Goal: Task Accomplishment & Management: Complete application form

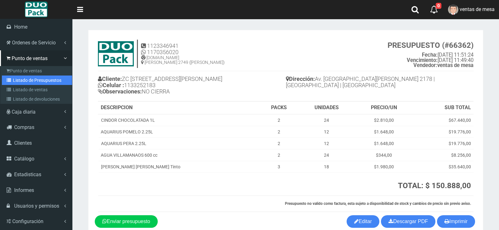
click at [9, 80] on icon at bounding box center [10, 80] width 6 height 4
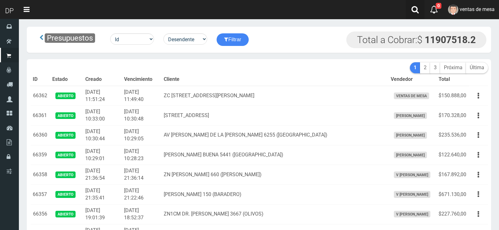
click at [418, 12] on icon at bounding box center [414, 10] width 7 height 8
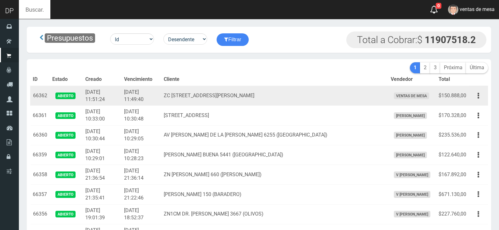
click at [318, 93] on td "ZC AV.SAN MARTIN 2178 (PATERNAL)" at bounding box center [274, 96] width 227 height 20
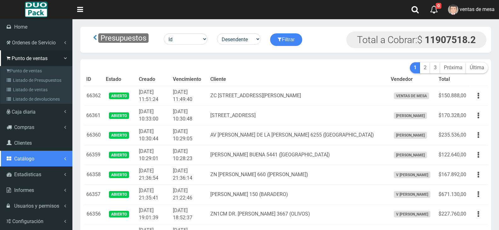
click at [31, 165] on link "Catálogo" at bounding box center [36, 159] width 72 height 16
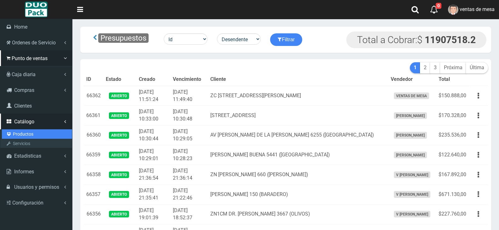
click at [37, 134] on link "Productos" at bounding box center [37, 133] width 70 height 9
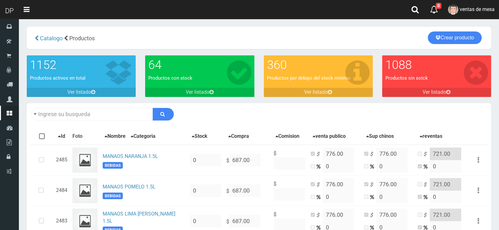
click at [52, 120] on div "Descargar PDF Guardar cambios 150" at bounding box center [259, 114] width 464 height 22
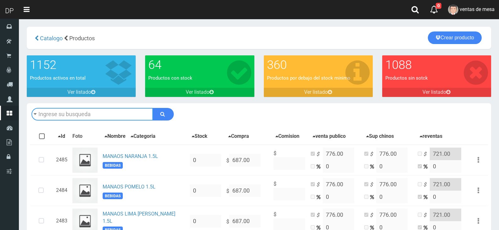
click at [58, 114] on input "text" at bounding box center [91, 114] width 121 height 13
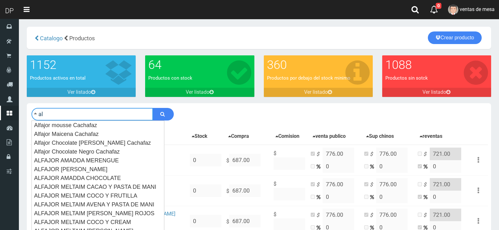
type input "a"
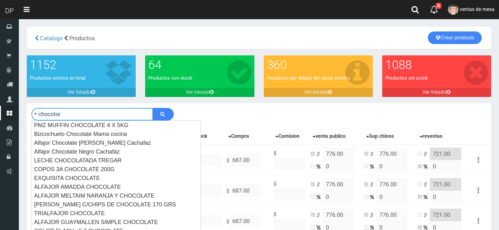
type input "chocotor"
click at [153, 108] on button "submit" at bounding box center [163, 114] width 21 height 13
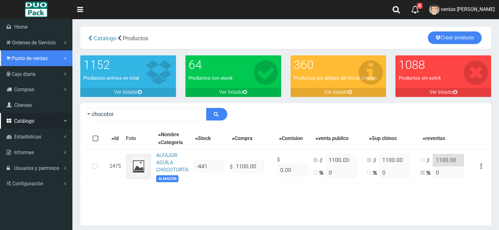
click at [28, 62] on link "Punto de ventas" at bounding box center [36, 58] width 72 height 16
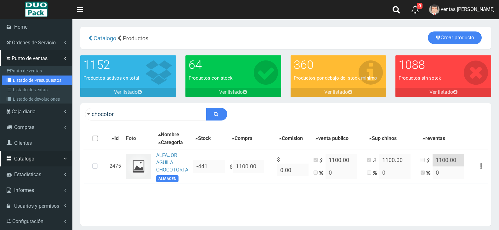
click at [43, 76] on link "Listado de Presupuestos" at bounding box center [37, 80] width 70 height 9
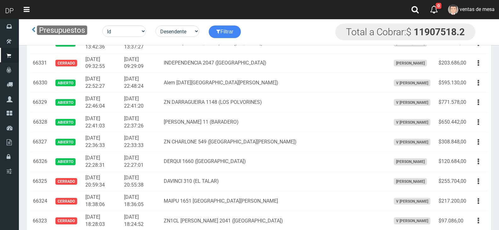
scroll to position [1625, 0]
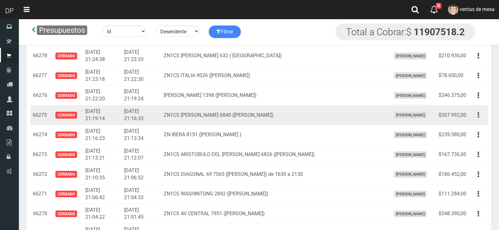
click at [473, 111] on button "button" at bounding box center [478, 115] width 14 height 11
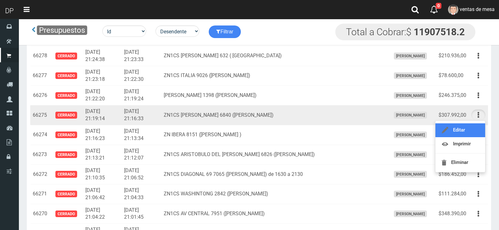
click at [477, 124] on link "Editar" at bounding box center [460, 130] width 50 height 14
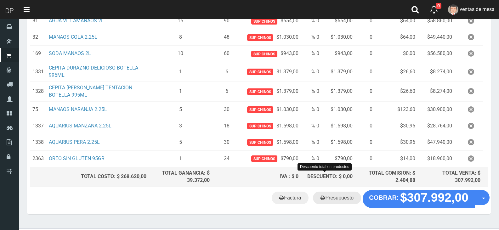
scroll to position [138, 0]
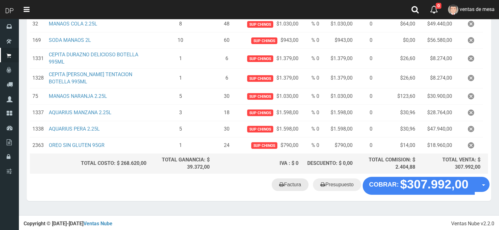
click at [300, 187] on link "Factura" at bounding box center [290, 184] width 37 height 13
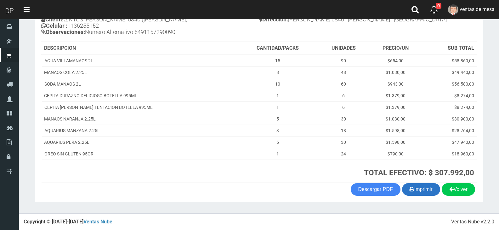
scroll to position [77, 0]
click at [411, 186] on icon "button" at bounding box center [411, 188] width 5 height 9
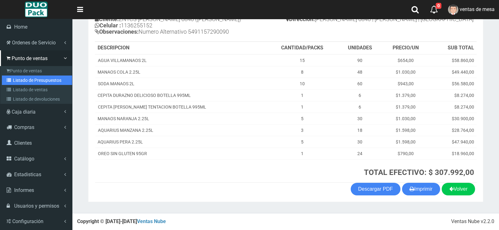
click at [30, 82] on link "Listado de Presupuestos" at bounding box center [37, 80] width 70 height 9
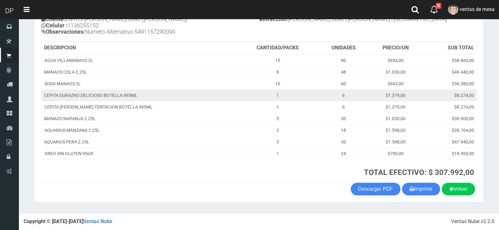
click at [142, 99] on td "CEPITA DURAZNO DELICIOSO BOTELLA 995ML" at bounding box center [139, 95] width 195 height 12
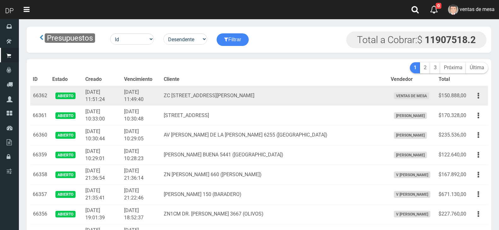
click at [141, 98] on td "2025-09-10 11:49:40" at bounding box center [141, 96] width 40 height 20
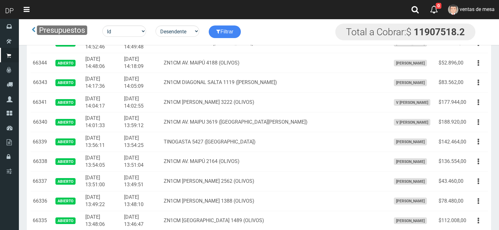
scroll to position [1684, 0]
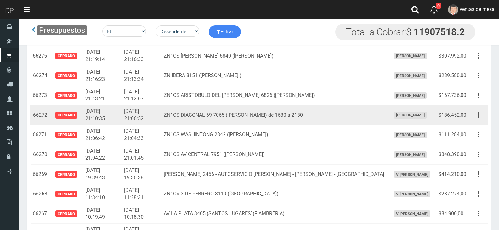
click at [486, 115] on td "Editar Imprimir Eliminar" at bounding box center [478, 115] width 19 height 20
click at [479, 115] on icon "button" at bounding box center [478, 115] width 2 height 11
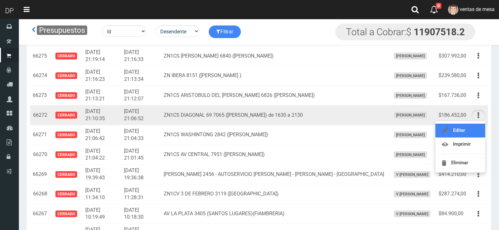
click at [473, 126] on link "Editar" at bounding box center [460, 131] width 50 height 14
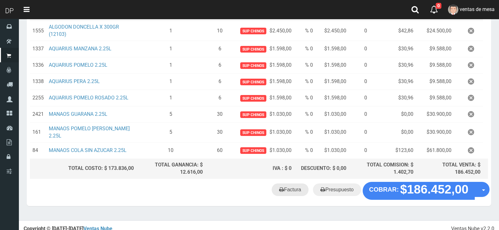
scroll to position [119, 0]
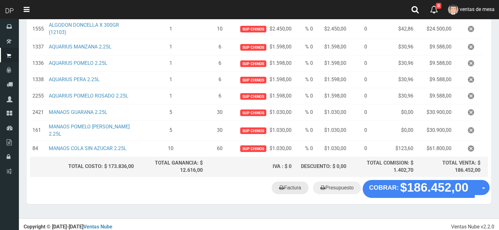
click at [286, 183] on link "Factura" at bounding box center [290, 188] width 37 height 13
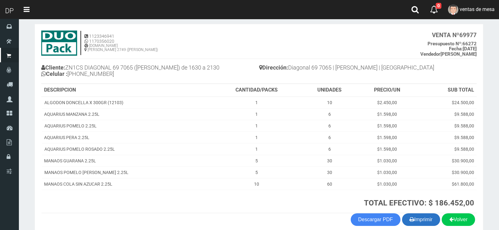
scroll to position [59, 0]
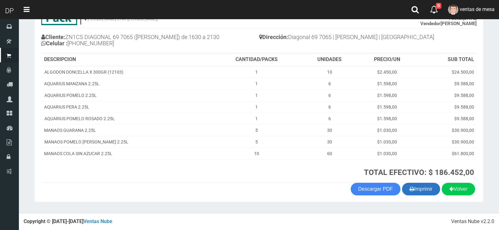
click at [430, 185] on button "Imprimir" at bounding box center [421, 189] width 38 height 13
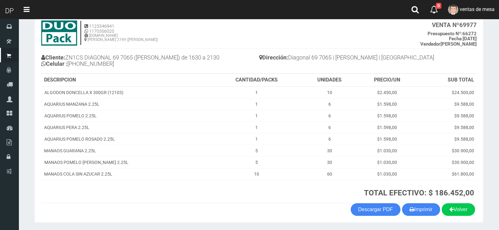
scroll to position [28, 0]
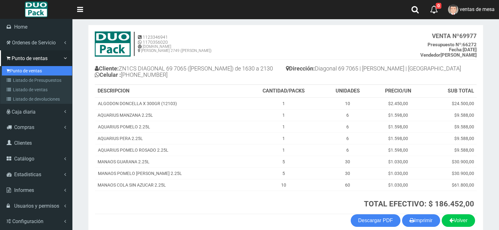
click at [18, 70] on link "Punto de ventas" at bounding box center [37, 70] width 70 height 9
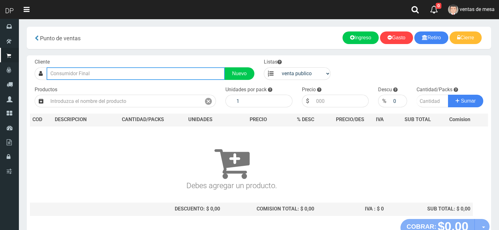
click at [177, 75] on input "text" at bounding box center [136, 73] width 178 height 13
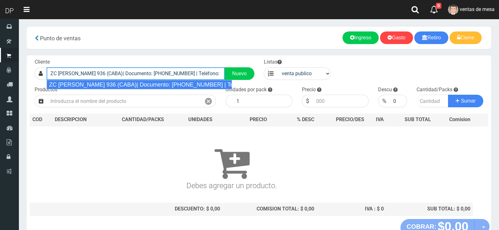
type input "ZC EMILIO MITRE 936 (CABA)| Documento: 15154646646 | Teléfono:"
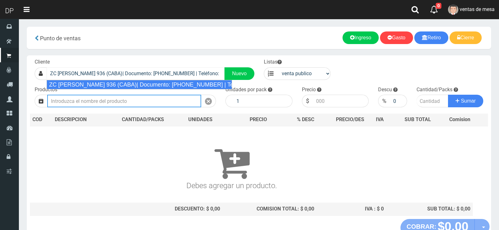
select select "2"
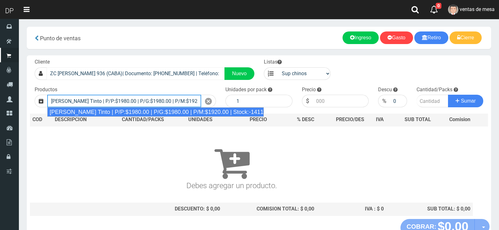
type input "Viñas de Balbo Tinto | P/P:$1980.00 | P/G:$1980.00 | P/M:$1920.00 | Stock:-14118"
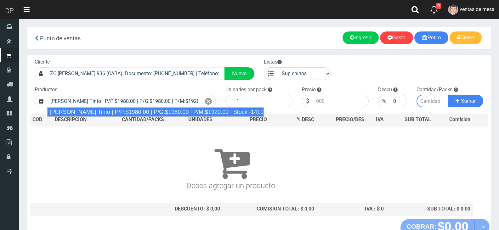
type input "6"
type input "1980.00"
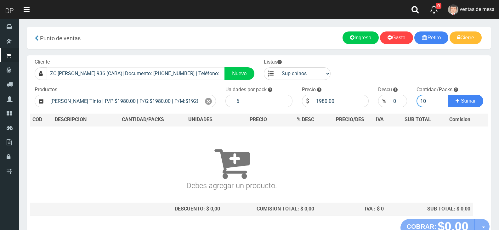
type input "10"
click at [448, 95] on button "Sumar" at bounding box center [465, 101] width 35 height 13
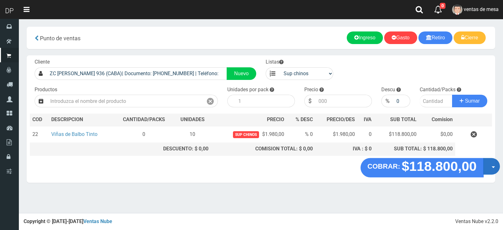
click at [487, 165] on button "Opciones" at bounding box center [492, 166] width 17 height 17
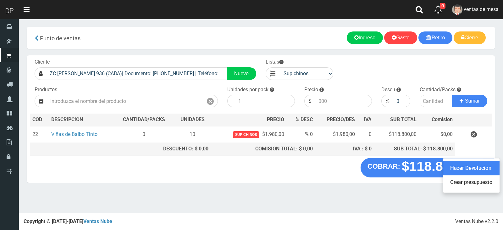
click at [484, 175] on link "Hacer Devolucion" at bounding box center [472, 168] width 56 height 14
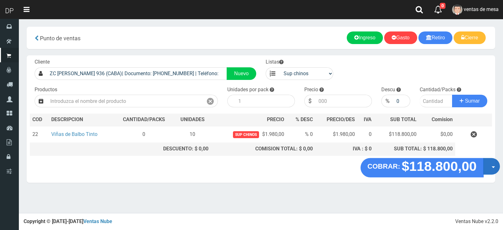
click at [492, 166] on button "Opciones" at bounding box center [492, 166] width 17 height 17
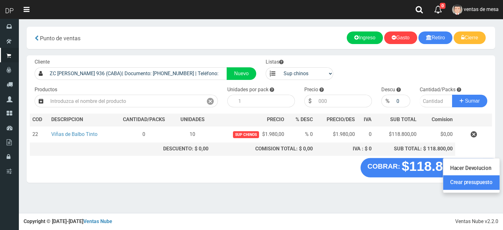
click at [489, 180] on link "Crear presupuesto" at bounding box center [472, 182] width 56 height 14
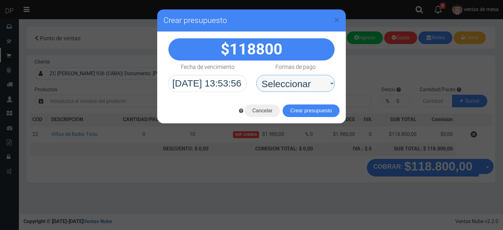
click at [295, 87] on select "Seleccionar Efectivo Tarjeta de Crédito Depósito Débito" at bounding box center [295, 83] width 79 height 17
click at [256, 75] on select "Seleccionar Efectivo Tarjeta de Crédito Depósito Débito" at bounding box center [295, 83] width 79 height 17
drag, startPoint x: 308, startPoint y: 86, endPoint x: 306, endPoint y: 91, distance: 4.9
click at [308, 86] on select "Seleccionar Efectivo Tarjeta de Crédito Depósito Débito" at bounding box center [295, 83] width 79 height 17
select select "Efectivo"
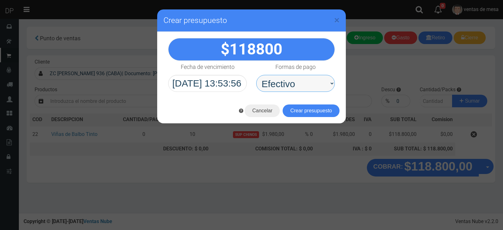
click at [256, 75] on select "Seleccionar Efectivo Tarjeta de Crédito Depósito Débito" at bounding box center [295, 83] width 79 height 17
click at [313, 114] on button "Crear presupuesto" at bounding box center [311, 110] width 57 height 13
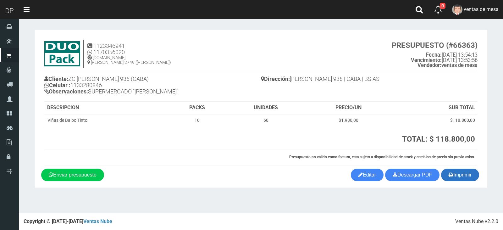
click at [447, 172] on button "Imprimir" at bounding box center [460, 175] width 38 height 13
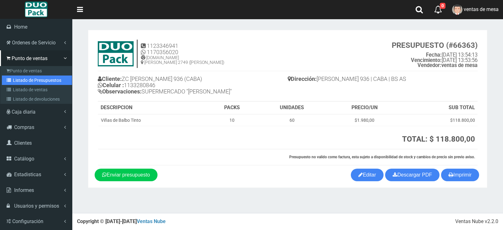
click at [14, 81] on link "Listado de Presupuestos" at bounding box center [37, 80] width 70 height 9
